Goal: Transaction & Acquisition: Obtain resource

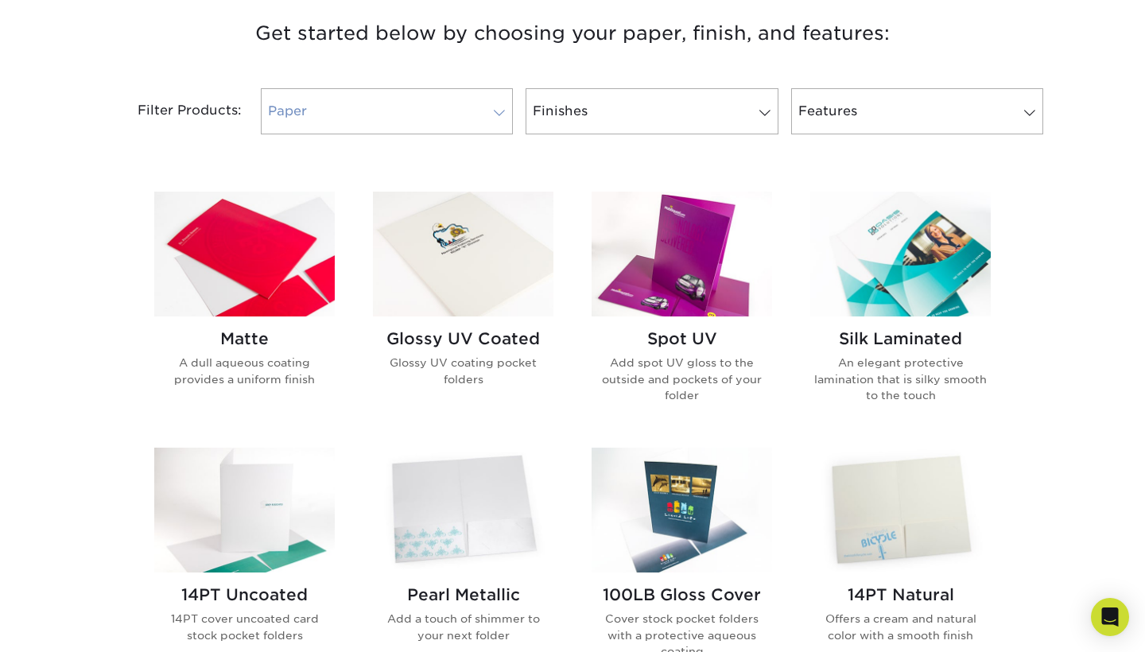
scroll to position [614, 0]
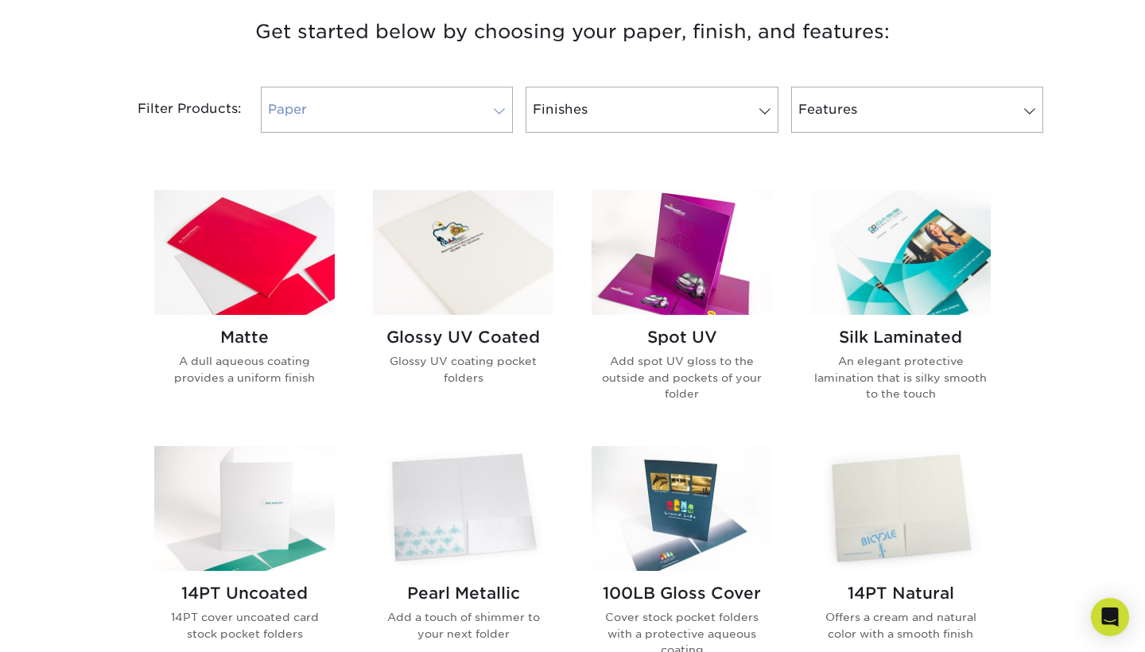
click at [420, 115] on link "Paper" at bounding box center [387, 110] width 252 height 46
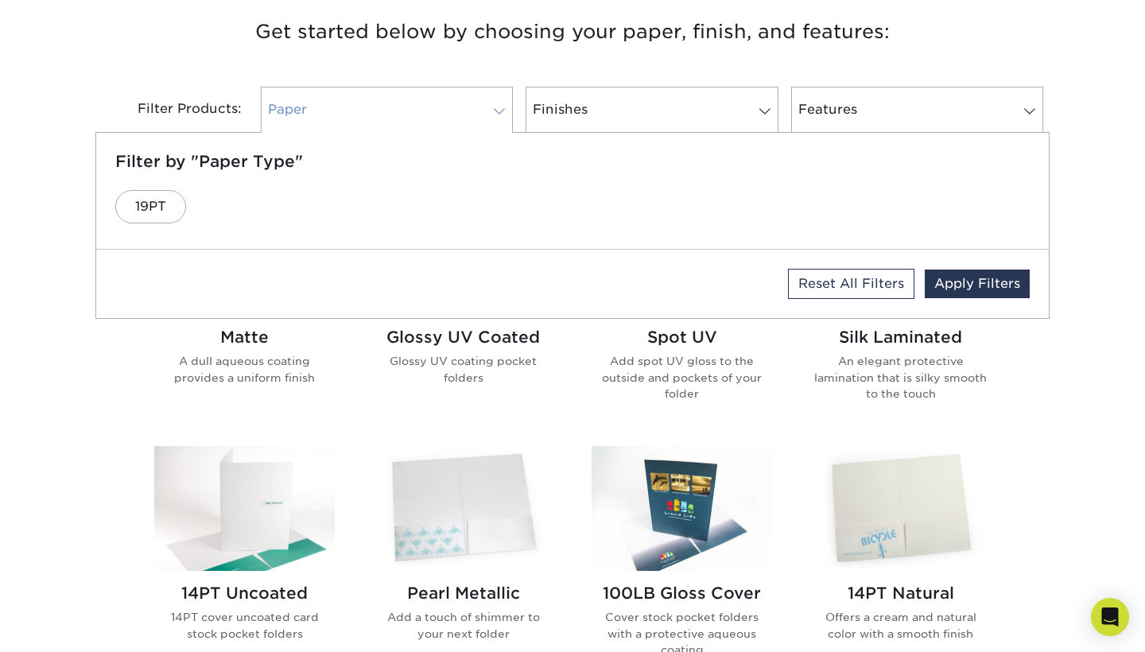
click at [420, 115] on link "Paper" at bounding box center [387, 110] width 252 height 46
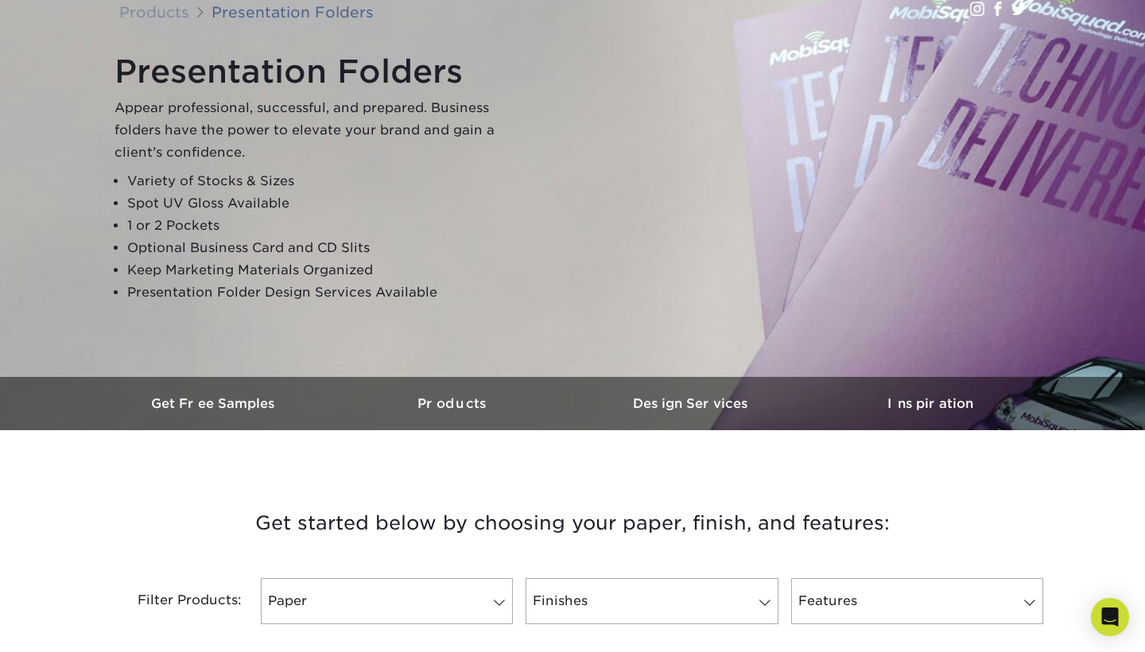
scroll to position [181, 0]
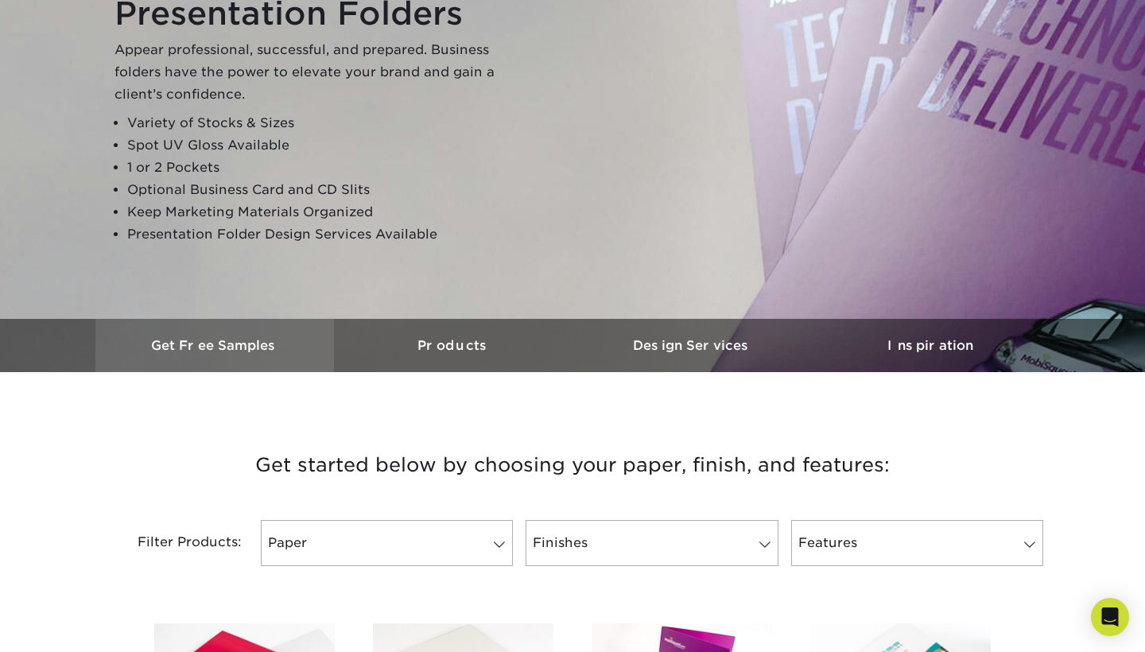
click at [246, 351] on h3 "Get Free Samples" at bounding box center [214, 345] width 239 height 15
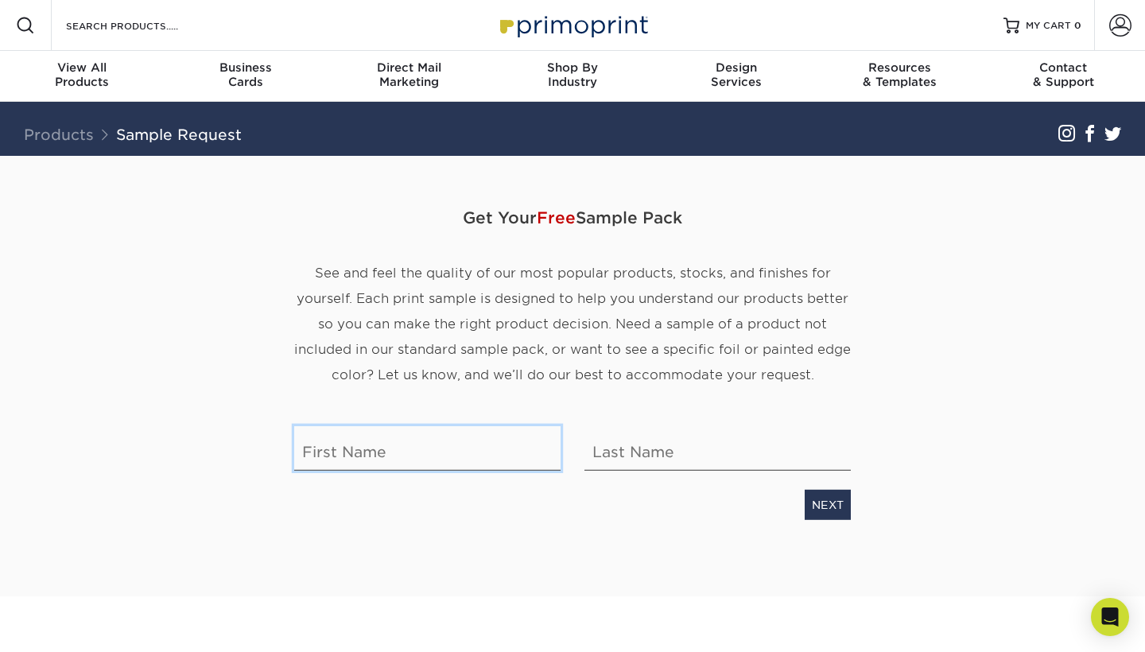
click at [460, 467] on input "text" at bounding box center [427, 448] width 266 height 45
type input "Elizabeth"
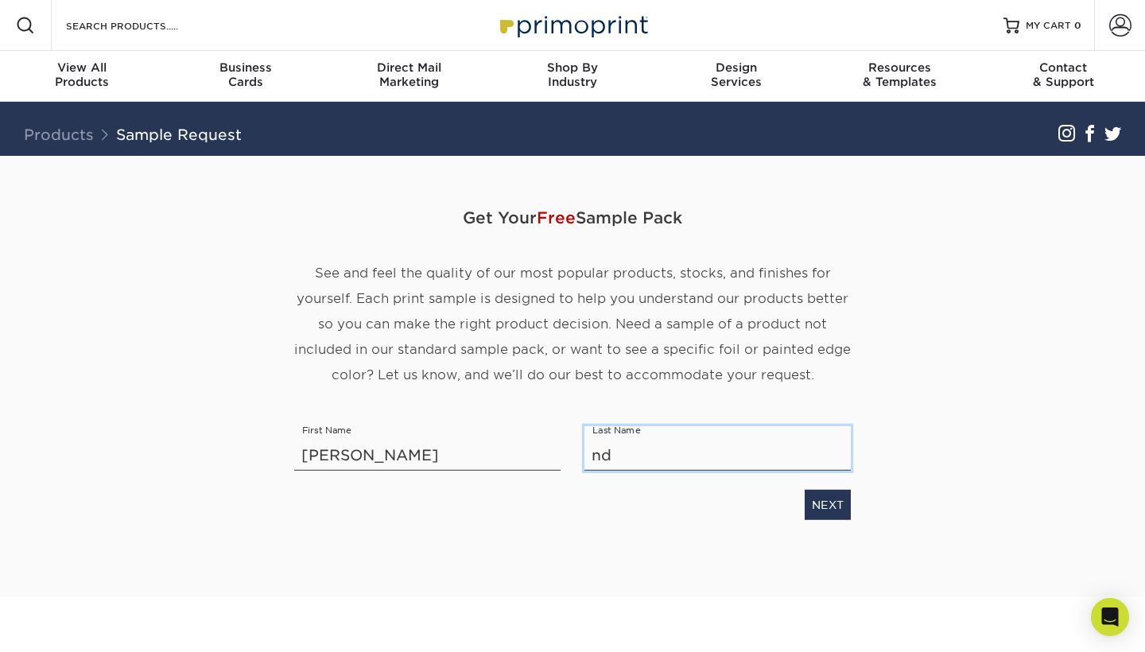
type input "n"
type input "Ndungu"
click at [808, 507] on link "NEXT" at bounding box center [828, 504] width 46 height 30
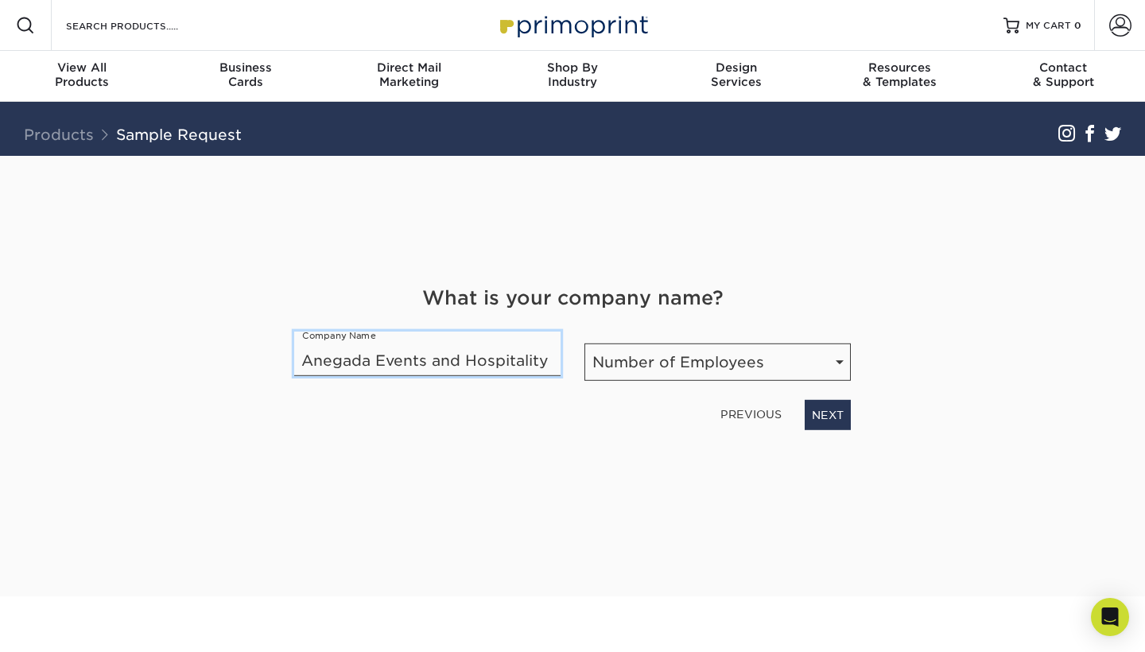
type input "Anegada Events and Hospitality Group"
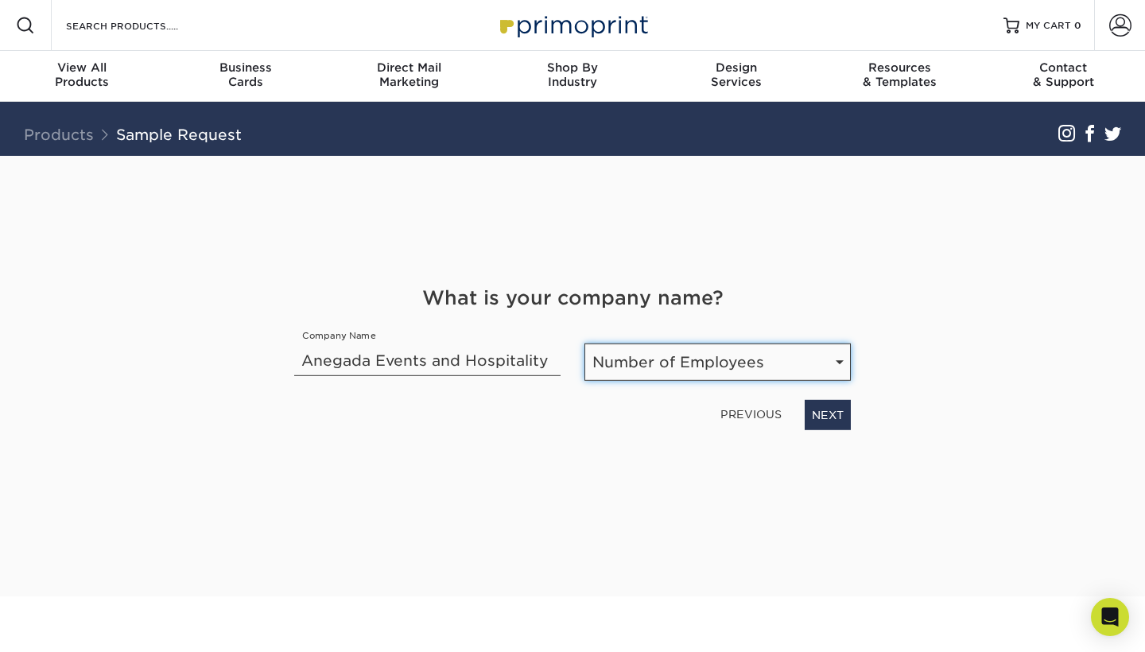
select select "1-10"
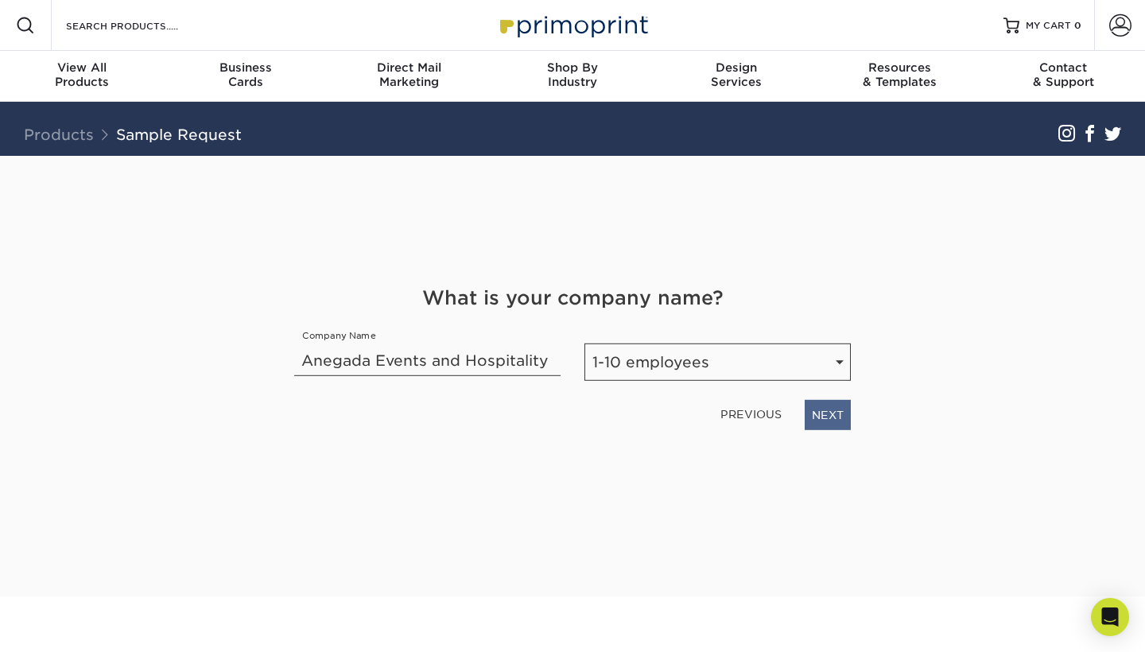
click at [839, 422] on link "NEXT" at bounding box center [828, 414] width 46 height 30
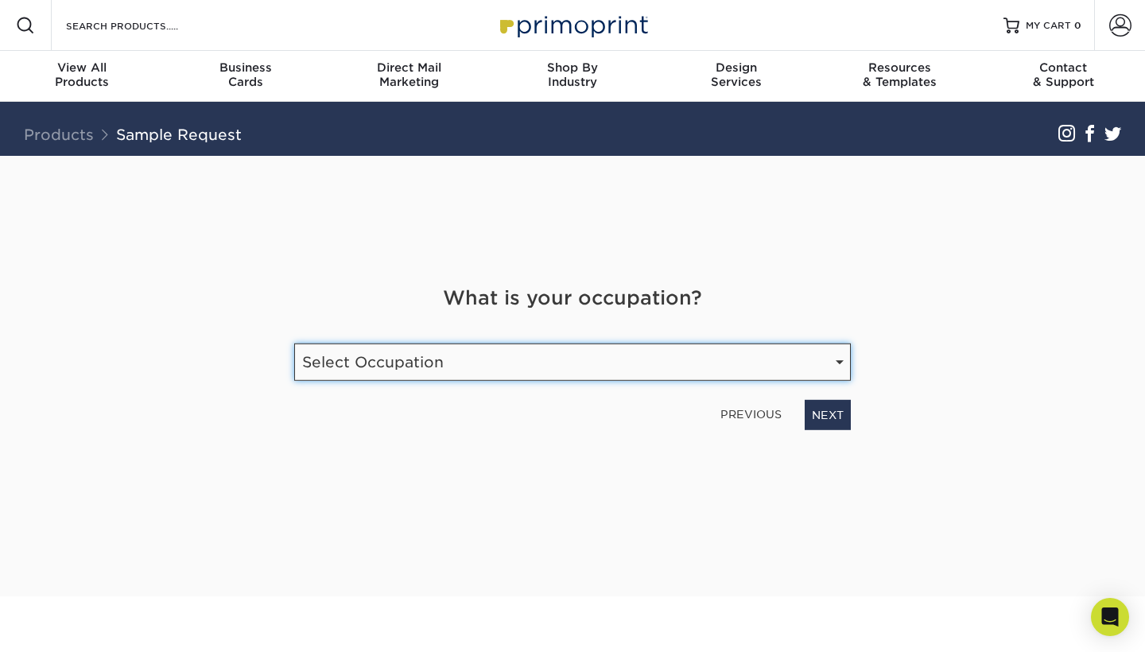
select select "Food / Beverage"
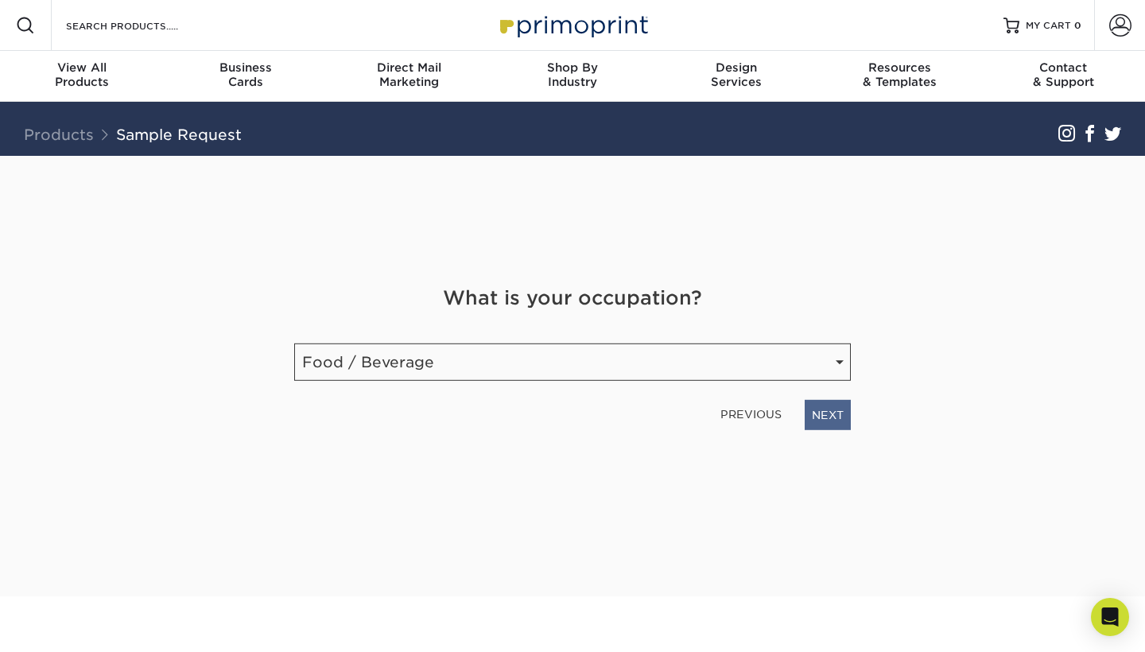
click at [849, 410] on link "NEXT" at bounding box center [828, 414] width 46 height 30
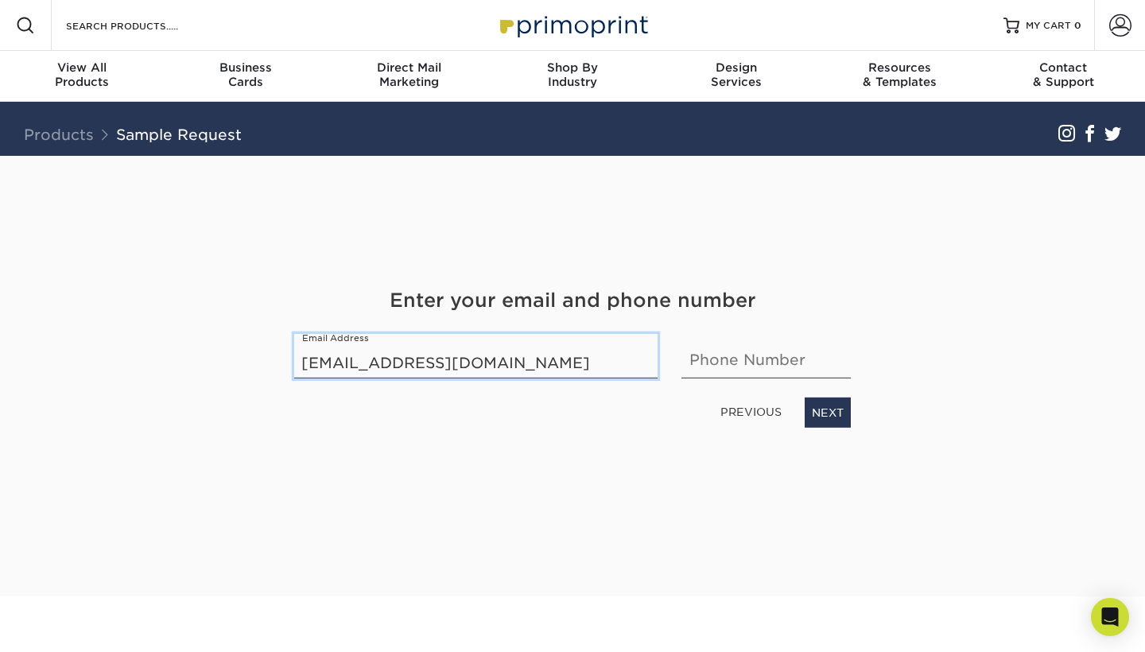
type input "anegadadelights@gmail.com"
type input "2022886694"
click at [837, 417] on link "NEXT" at bounding box center [828, 412] width 46 height 30
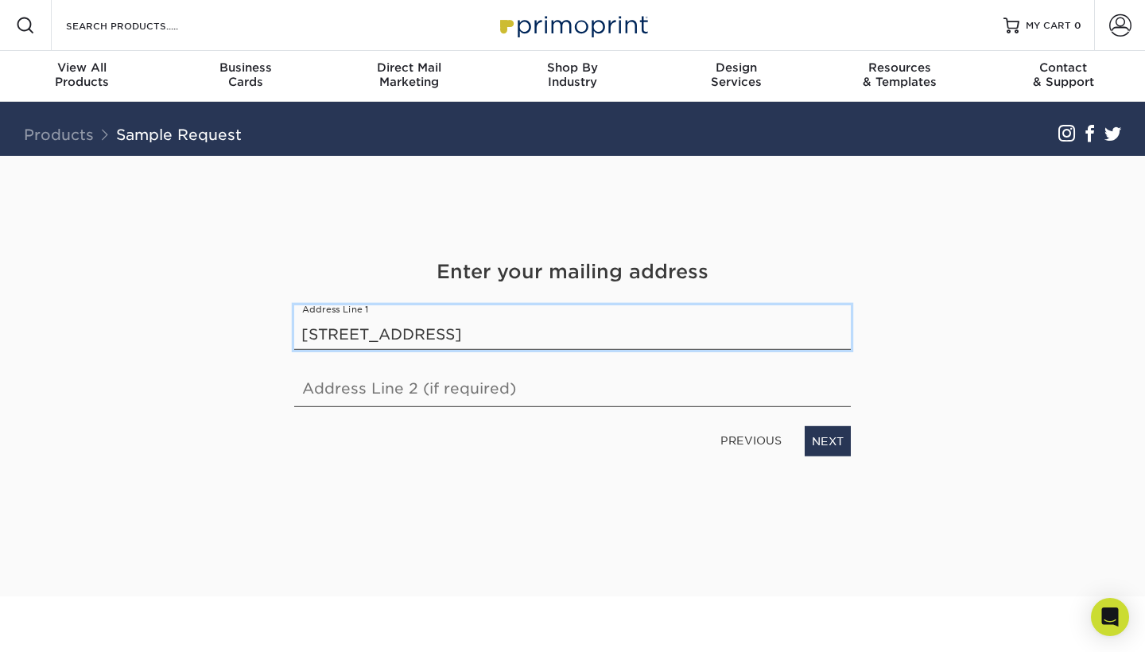
type input "6350 Ducketts Lane"
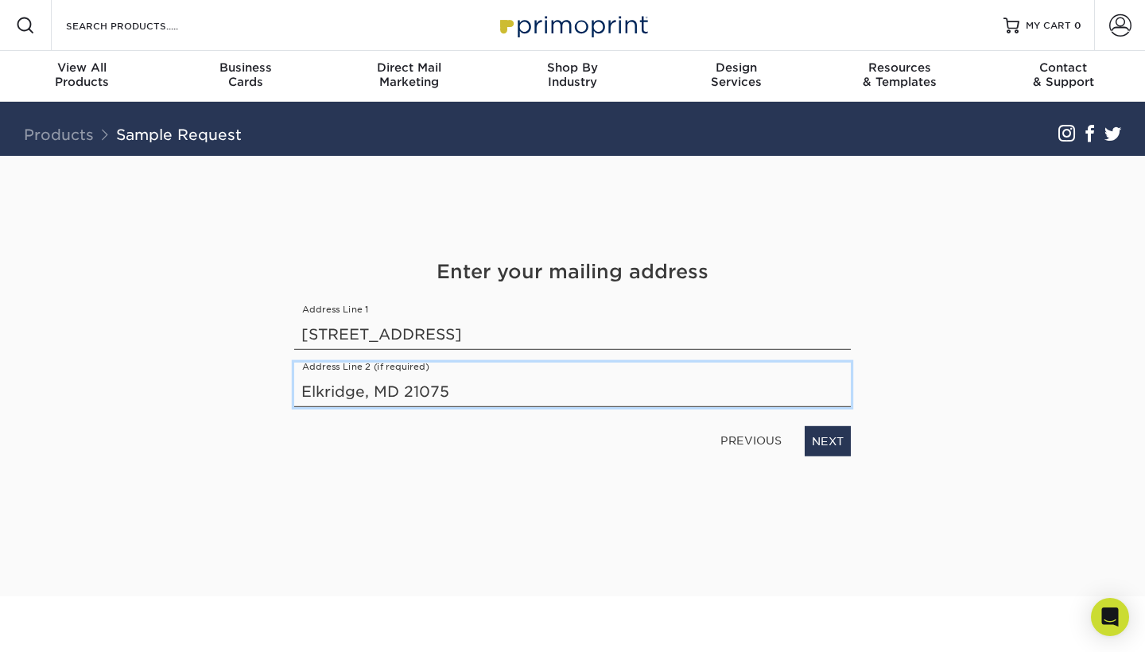
type input "Elkridge, MD 21075"
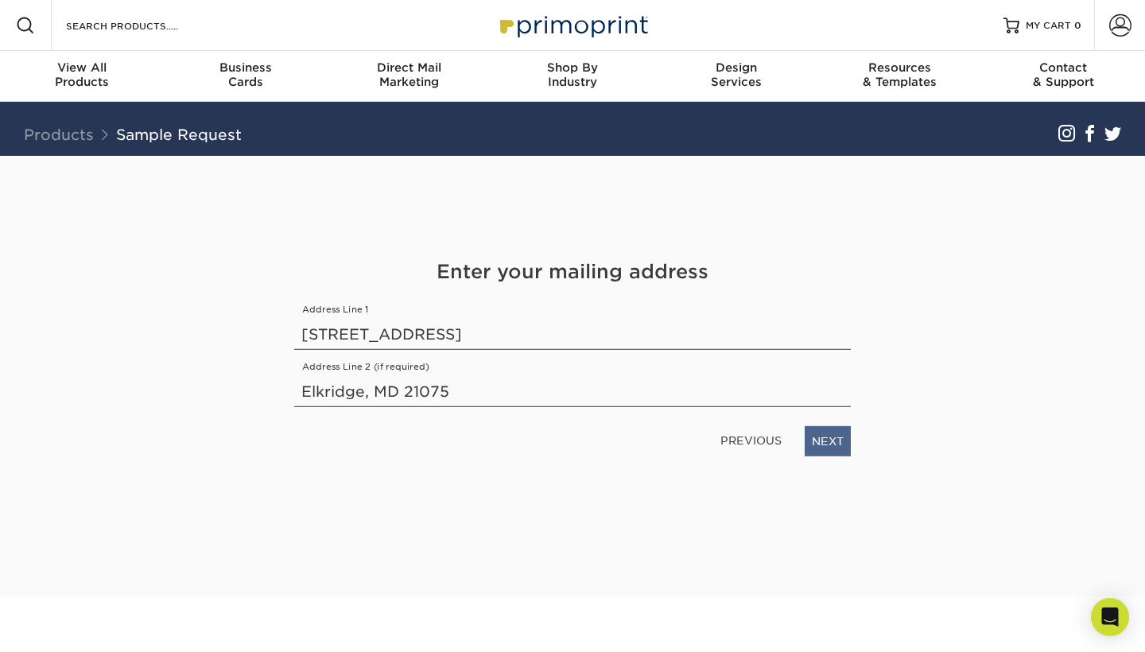
click at [826, 455] on link "NEXT" at bounding box center [828, 441] width 46 height 30
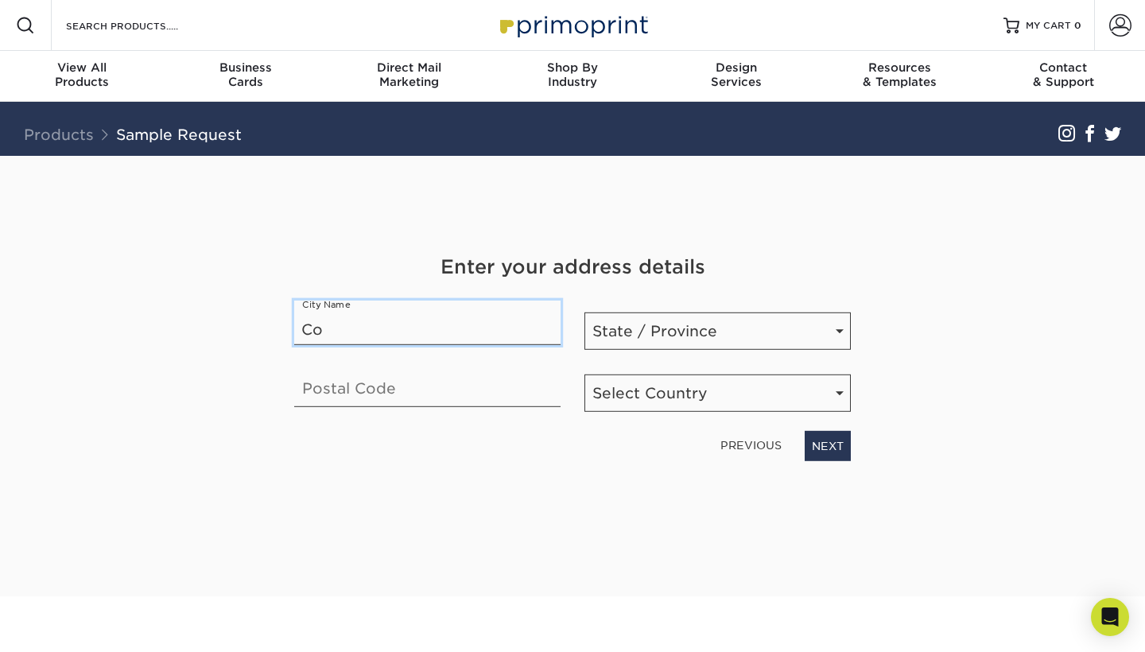
type input "C"
type input "Elkridge"
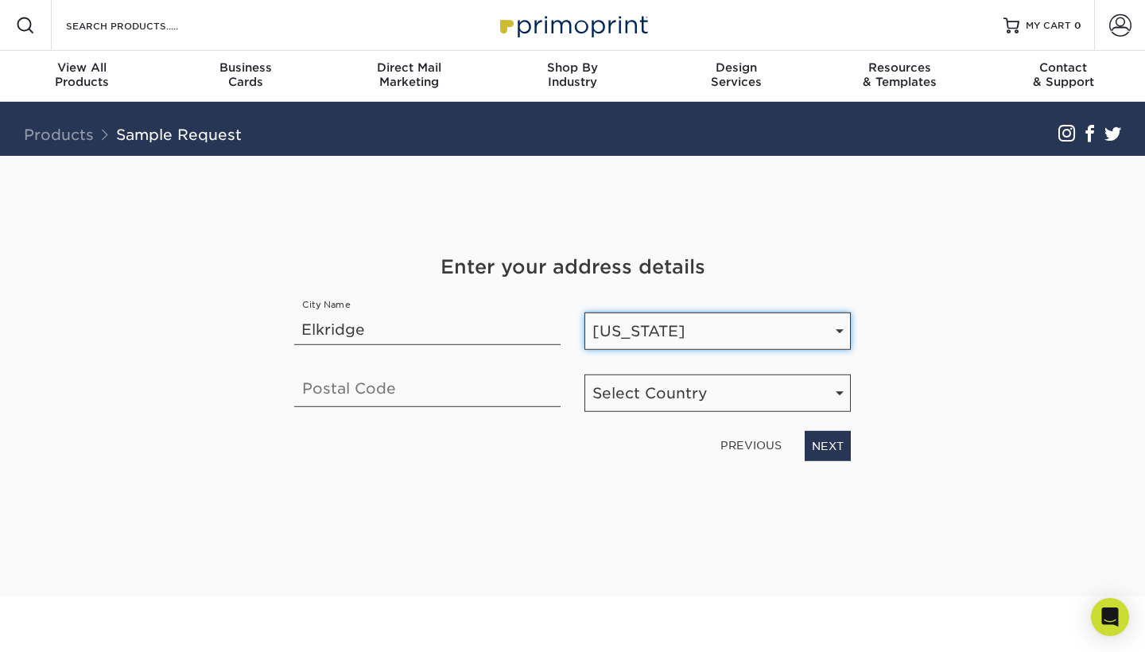
select select "MD"
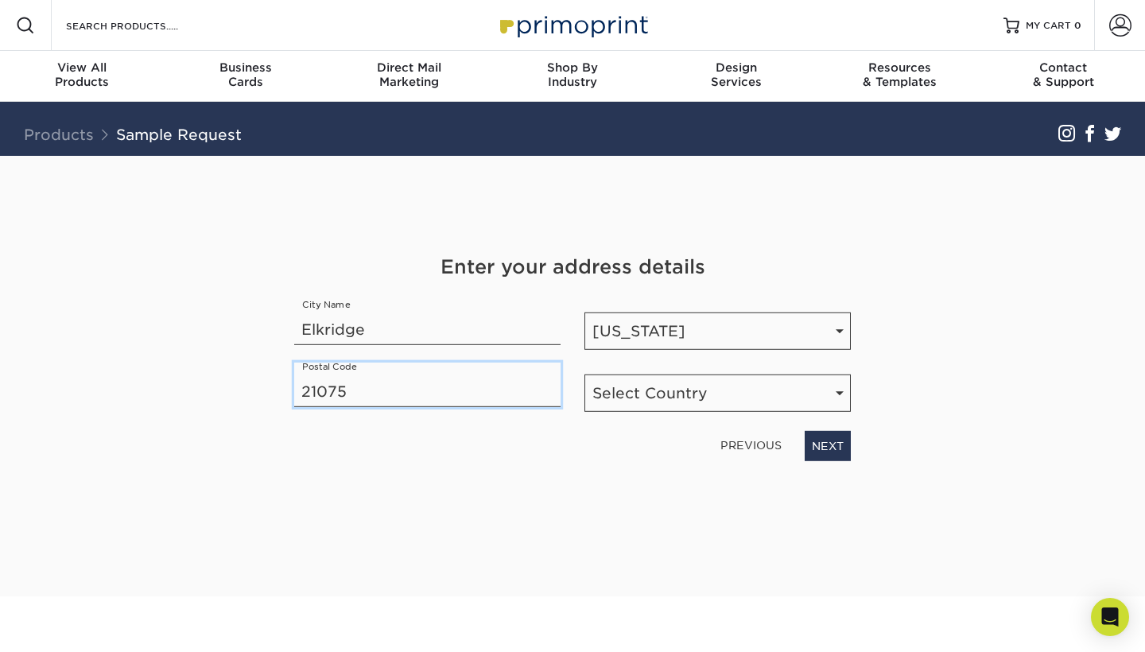
type input "21075"
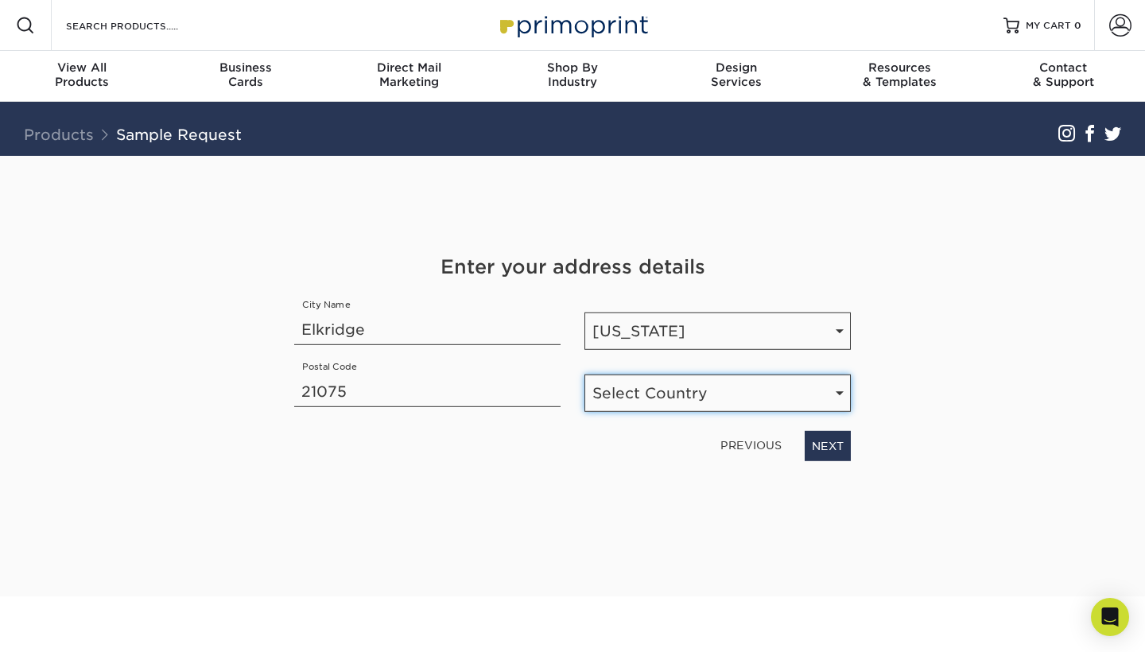
select select "US"
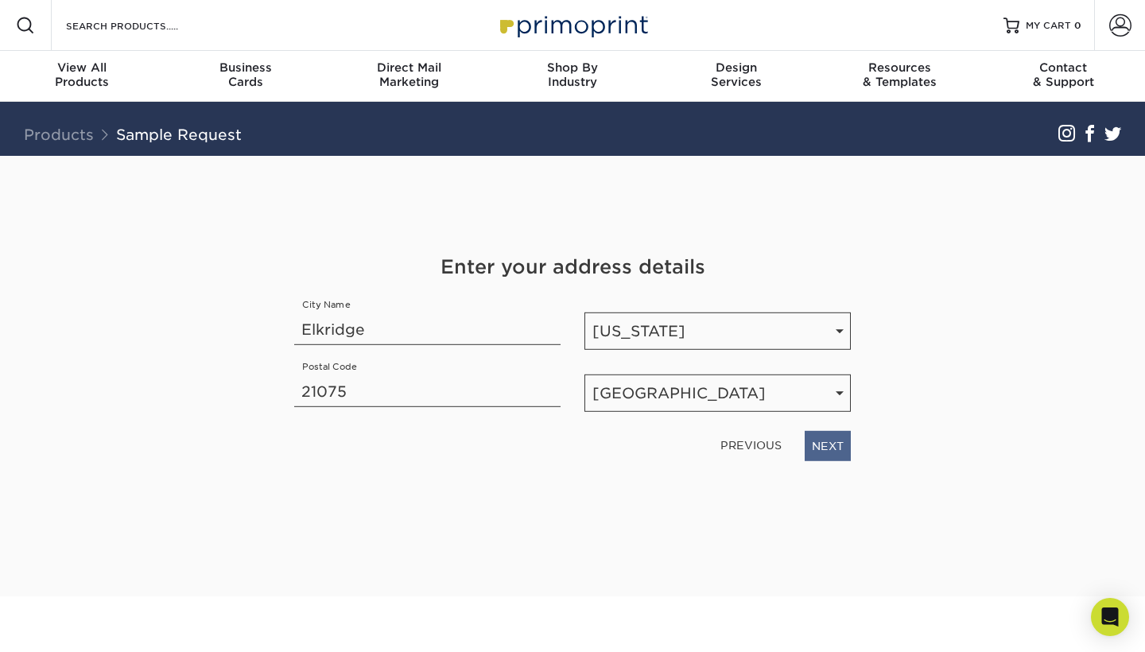
click at [825, 448] on link "NEXT" at bounding box center [828, 445] width 46 height 30
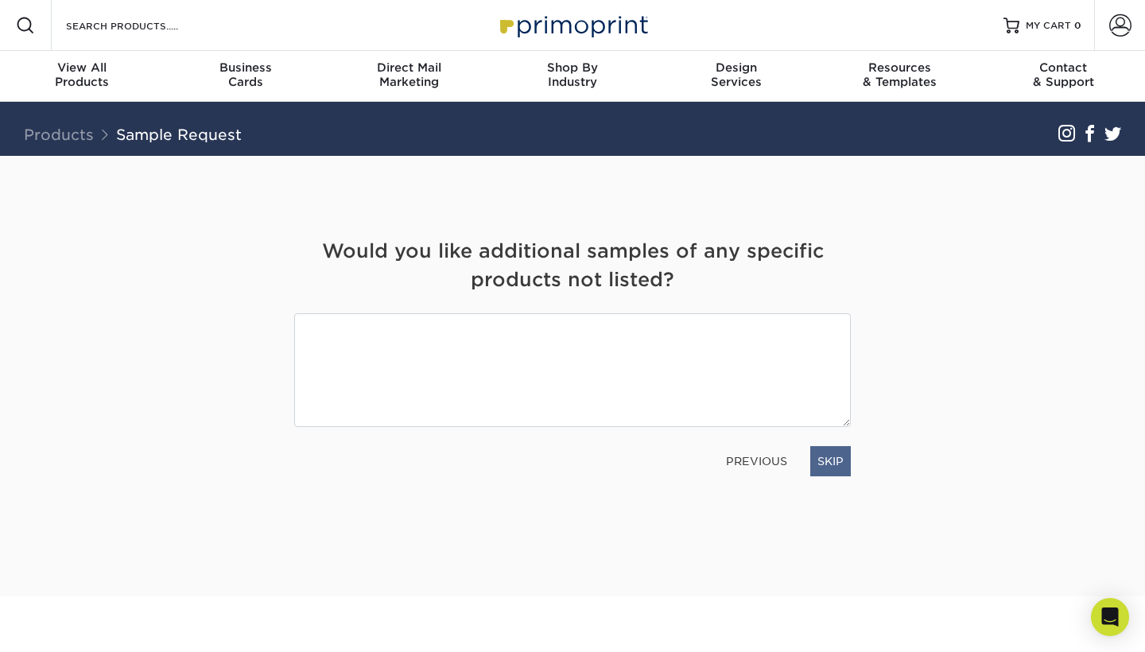
click at [834, 463] on link "SKIP" at bounding box center [830, 461] width 41 height 30
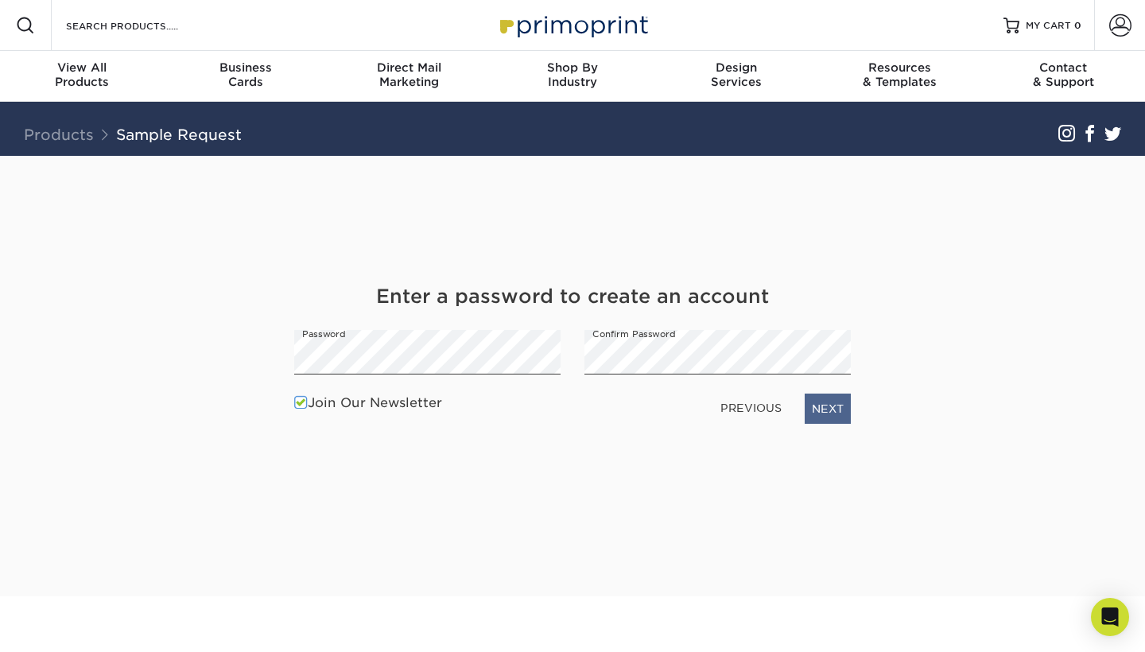
click at [811, 407] on link "NEXT" at bounding box center [828, 409] width 46 height 30
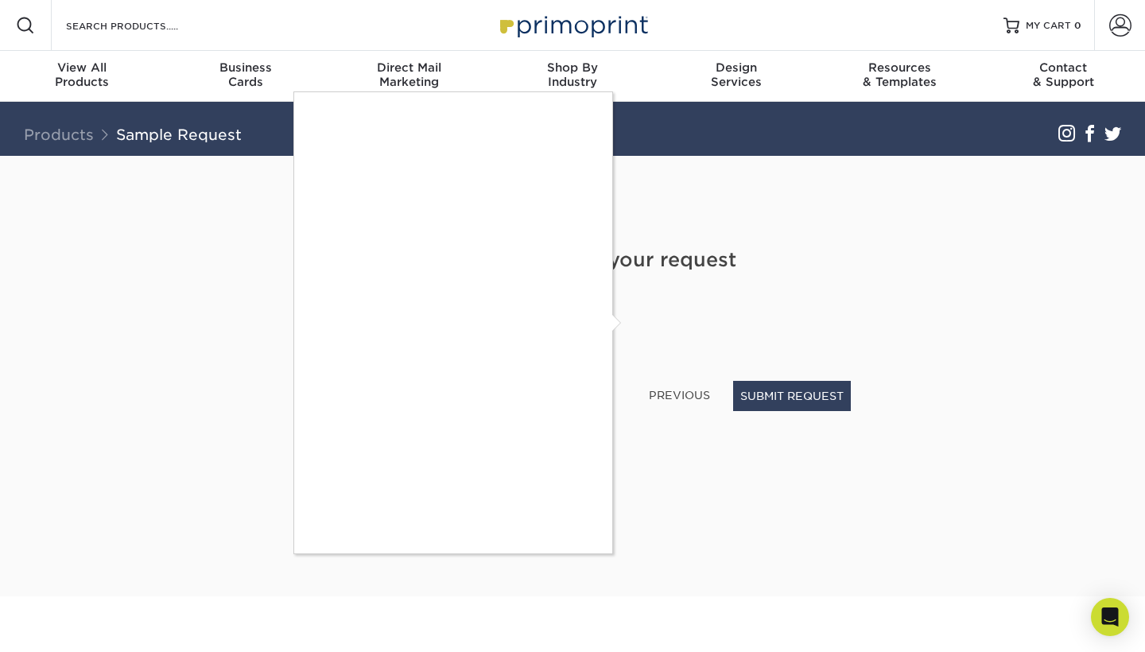
click at [797, 403] on div at bounding box center [572, 326] width 1145 height 652
click at [805, 394] on div at bounding box center [572, 326] width 1145 height 652
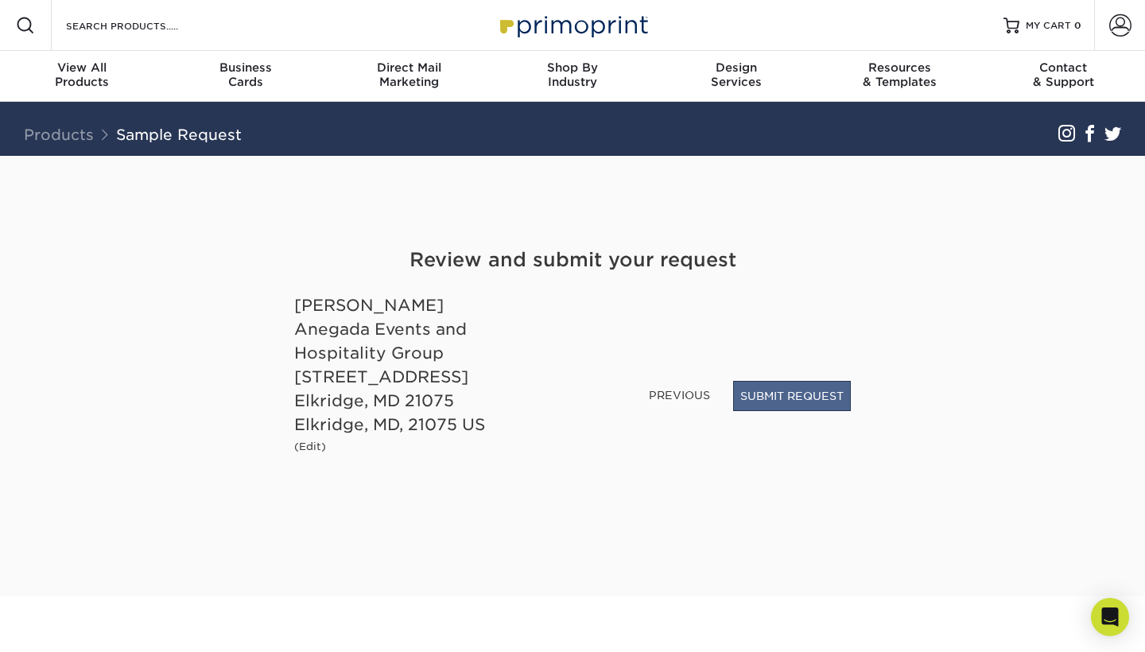
click at [786, 395] on button "SUBMIT REQUEST" at bounding box center [792, 396] width 118 height 30
